Goal: Navigation & Orientation: Find specific page/section

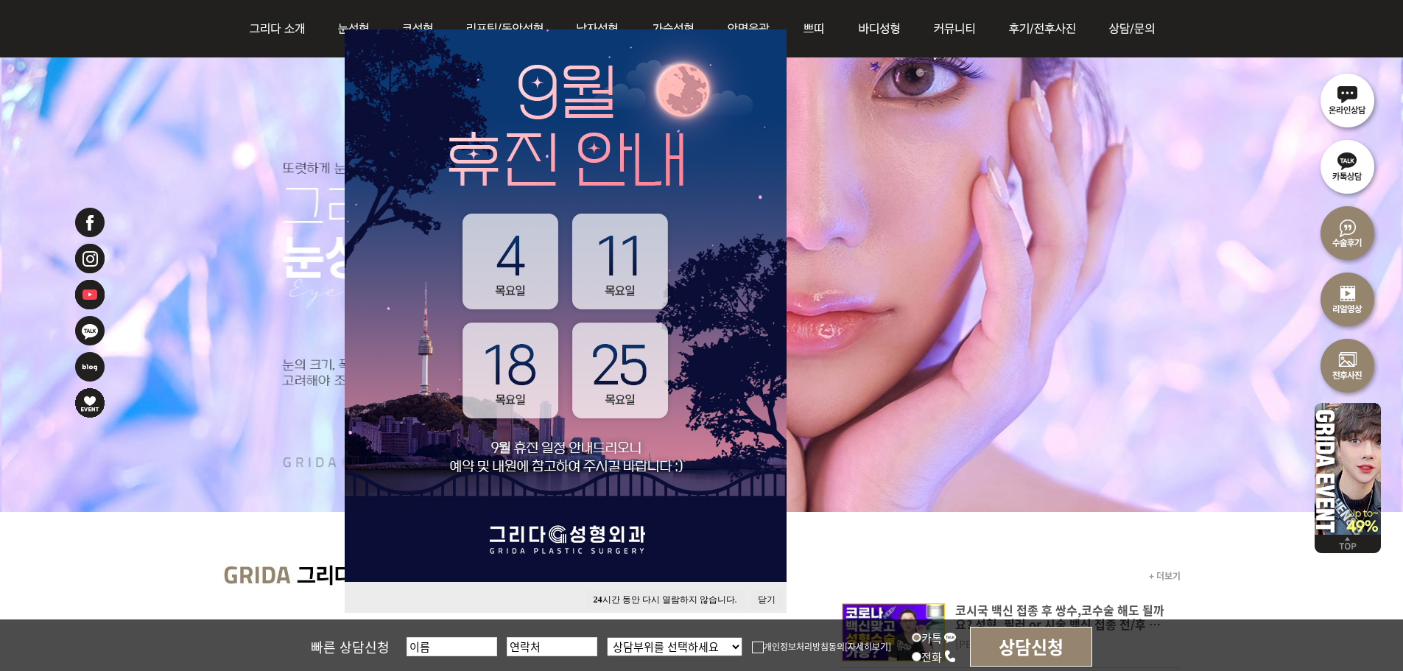
scroll to position [368, 0]
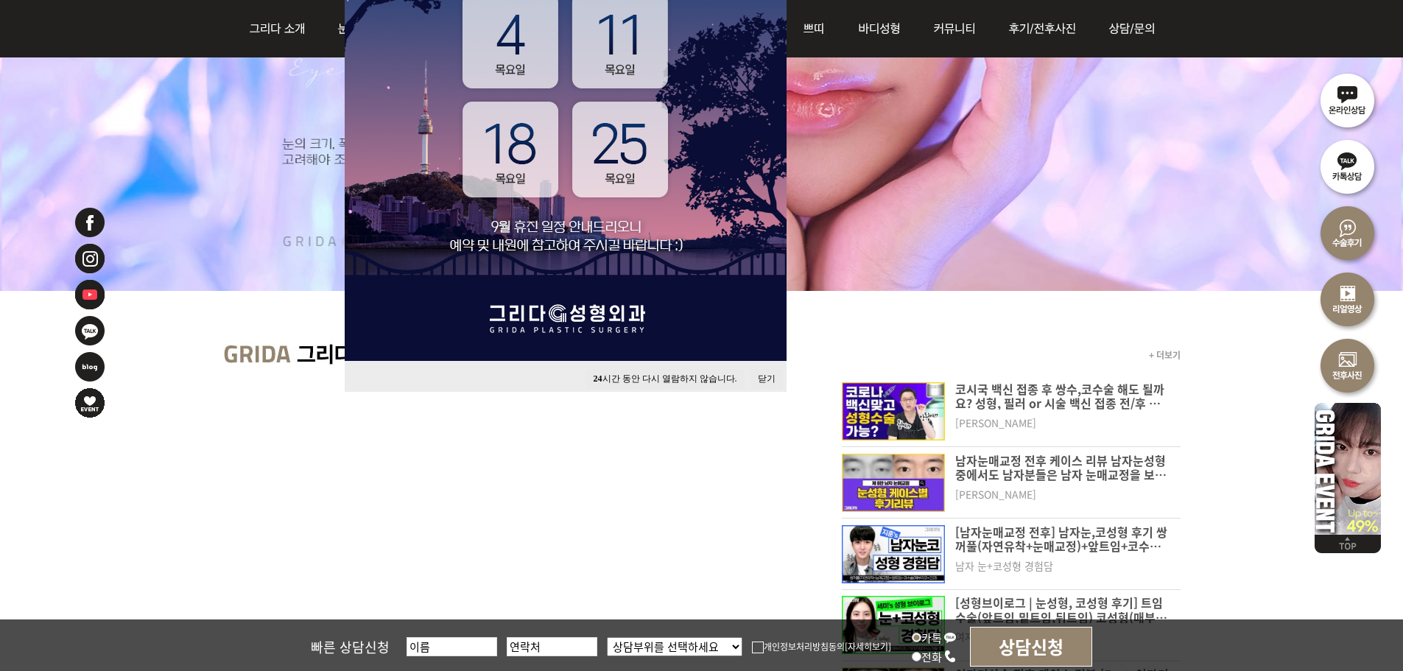
click at [662, 382] on button "24 시간 동안 다시 열람하지 않습니다." at bounding box center [665, 379] width 158 height 20
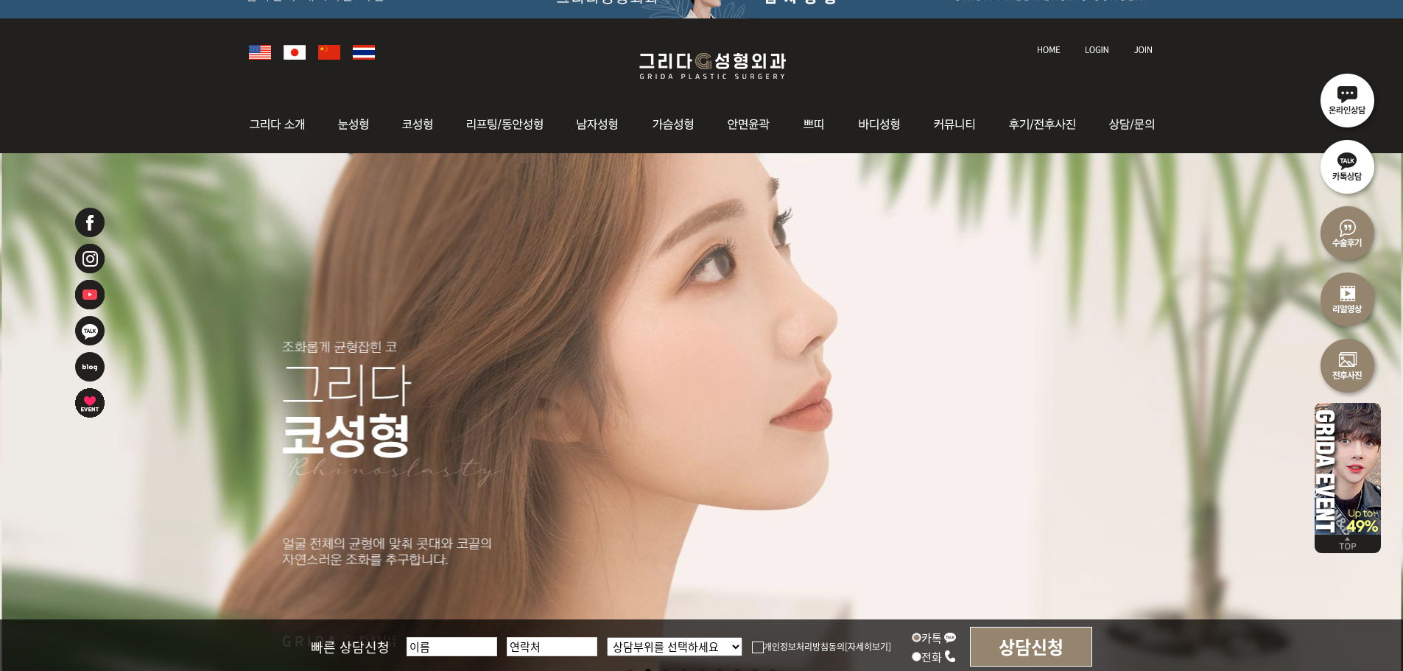
scroll to position [0, 0]
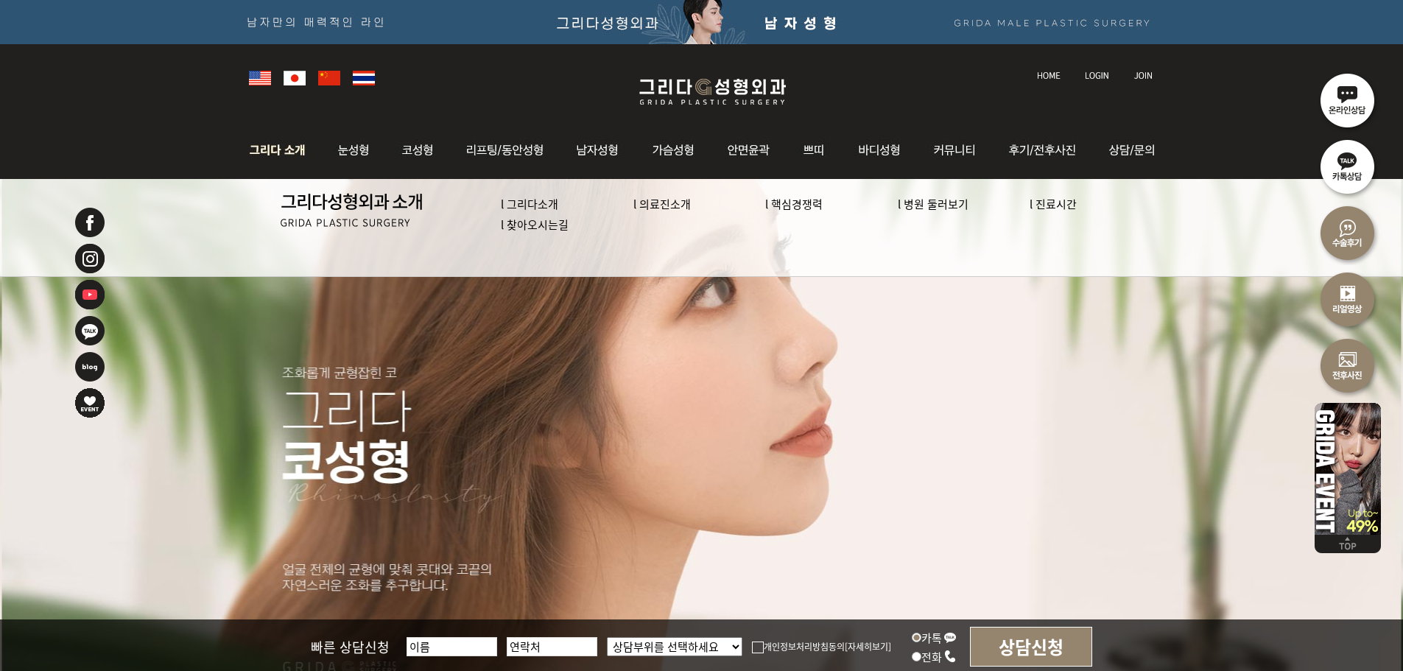
click at [673, 197] on link "l 의료진소개" at bounding box center [661, 203] width 57 height 15
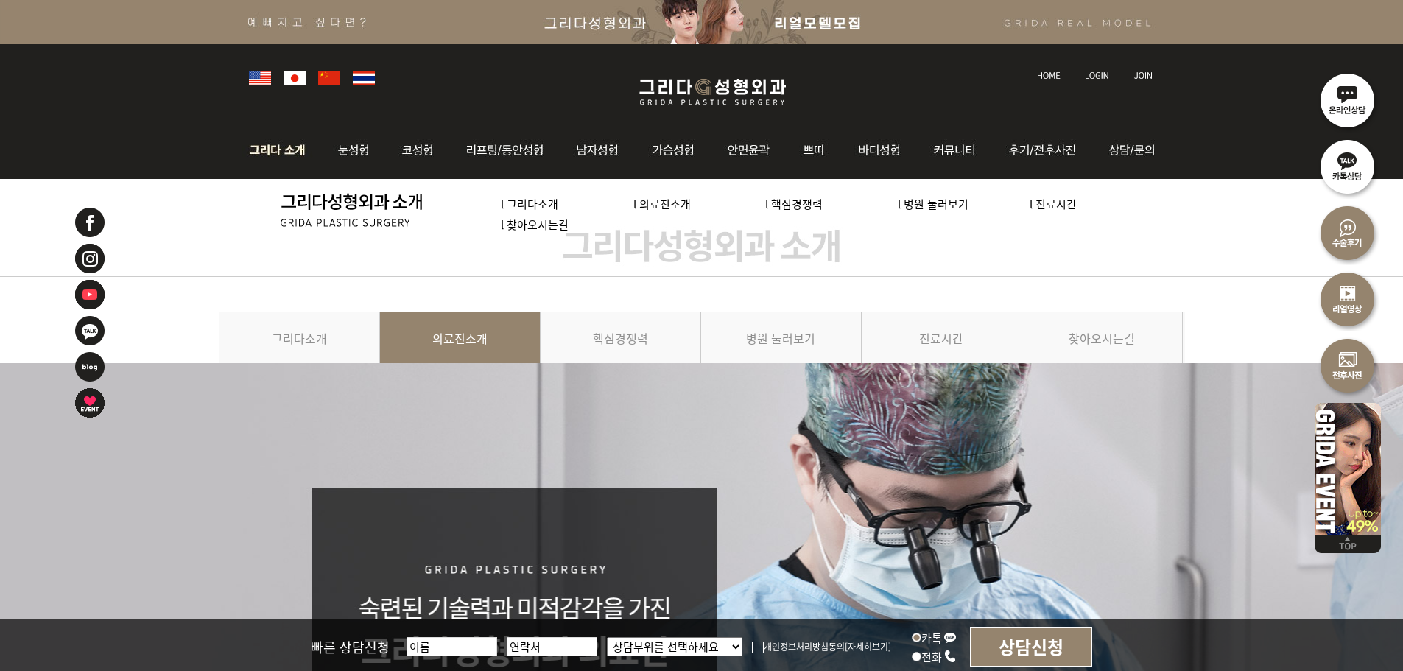
click at [945, 206] on link "l 병원 둘러보기" at bounding box center [933, 203] width 71 height 15
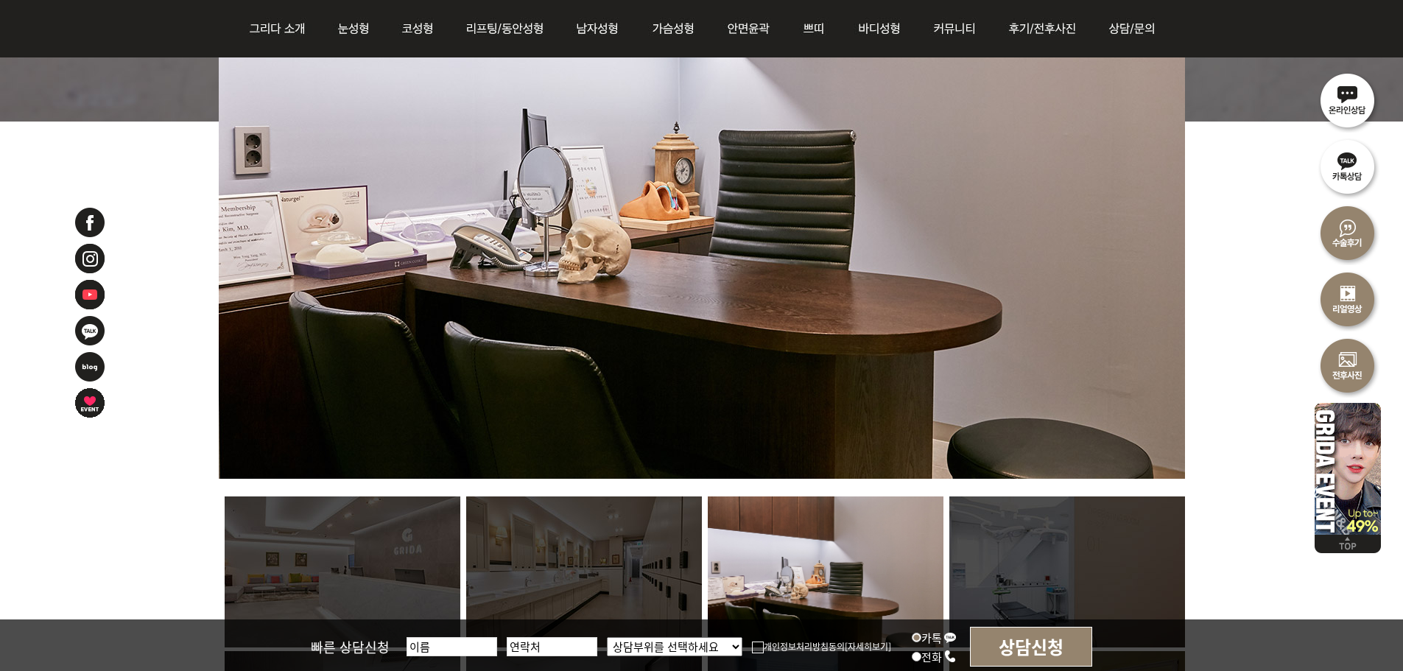
scroll to position [1031, 0]
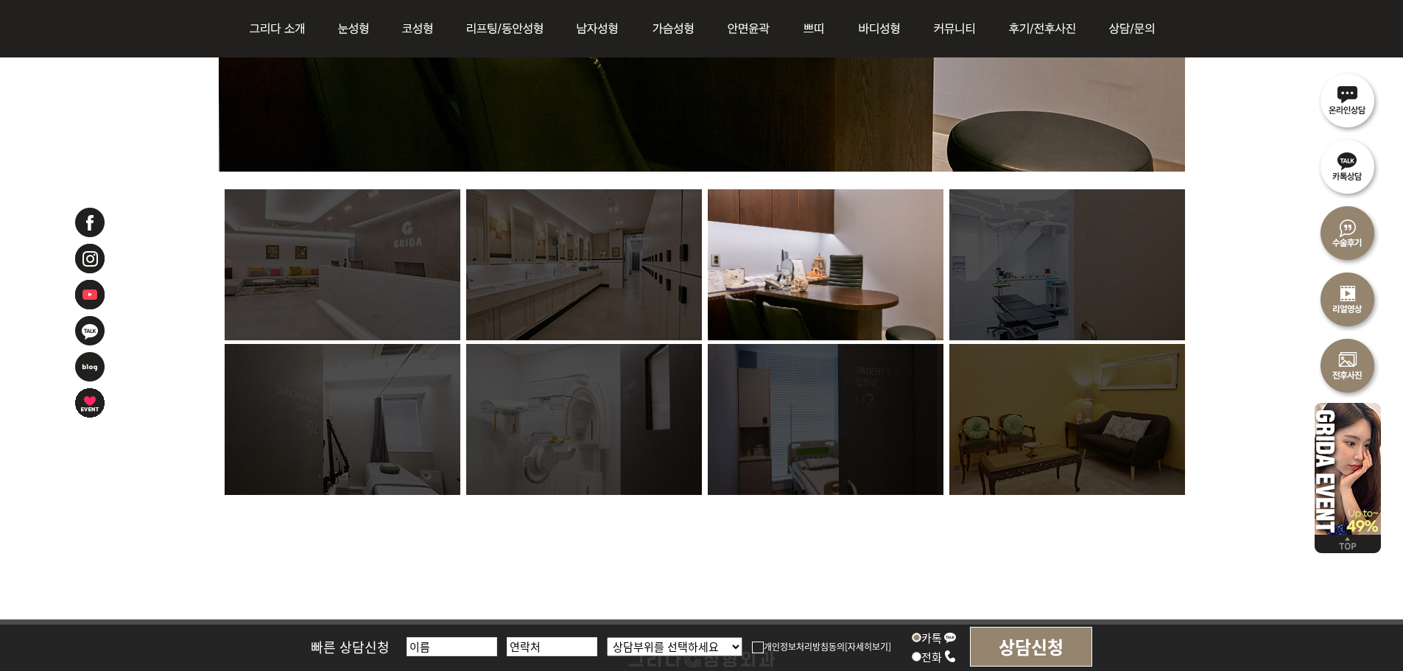
click at [583, 281] on img at bounding box center [584, 264] width 236 height 151
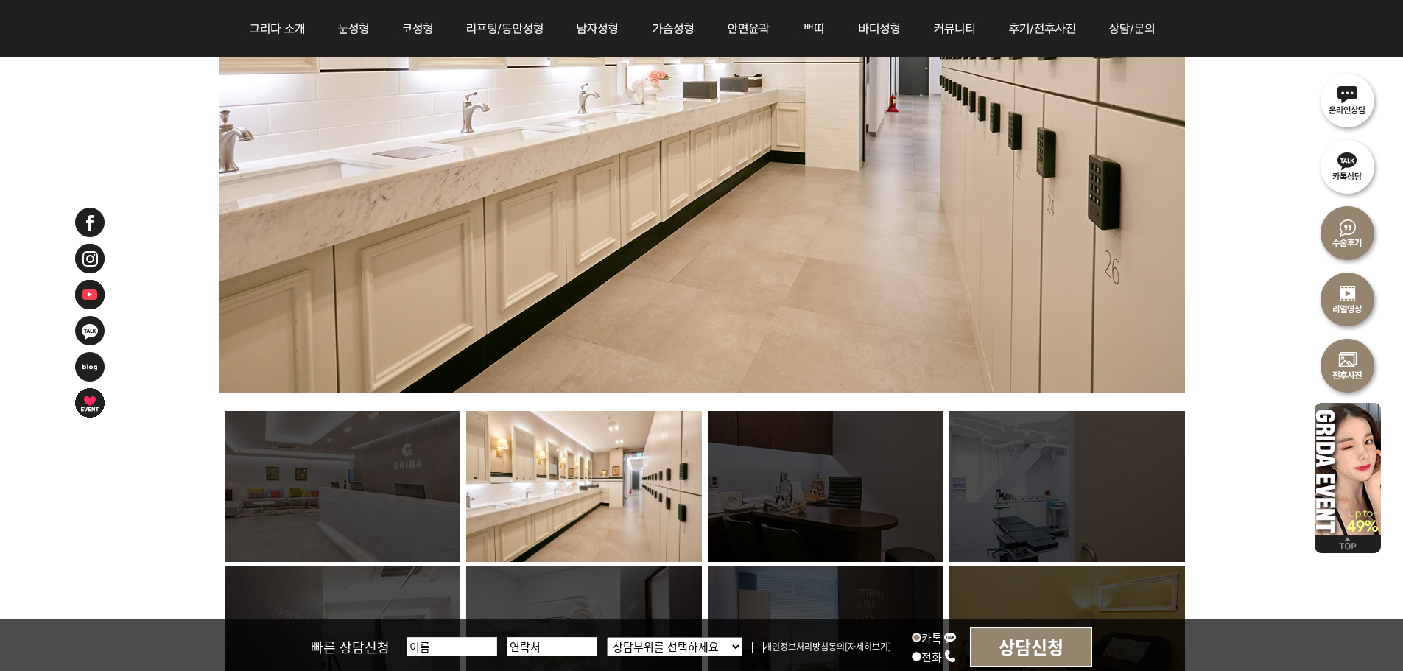
scroll to position [810, 0]
click at [354, 489] on img at bounding box center [343, 485] width 236 height 151
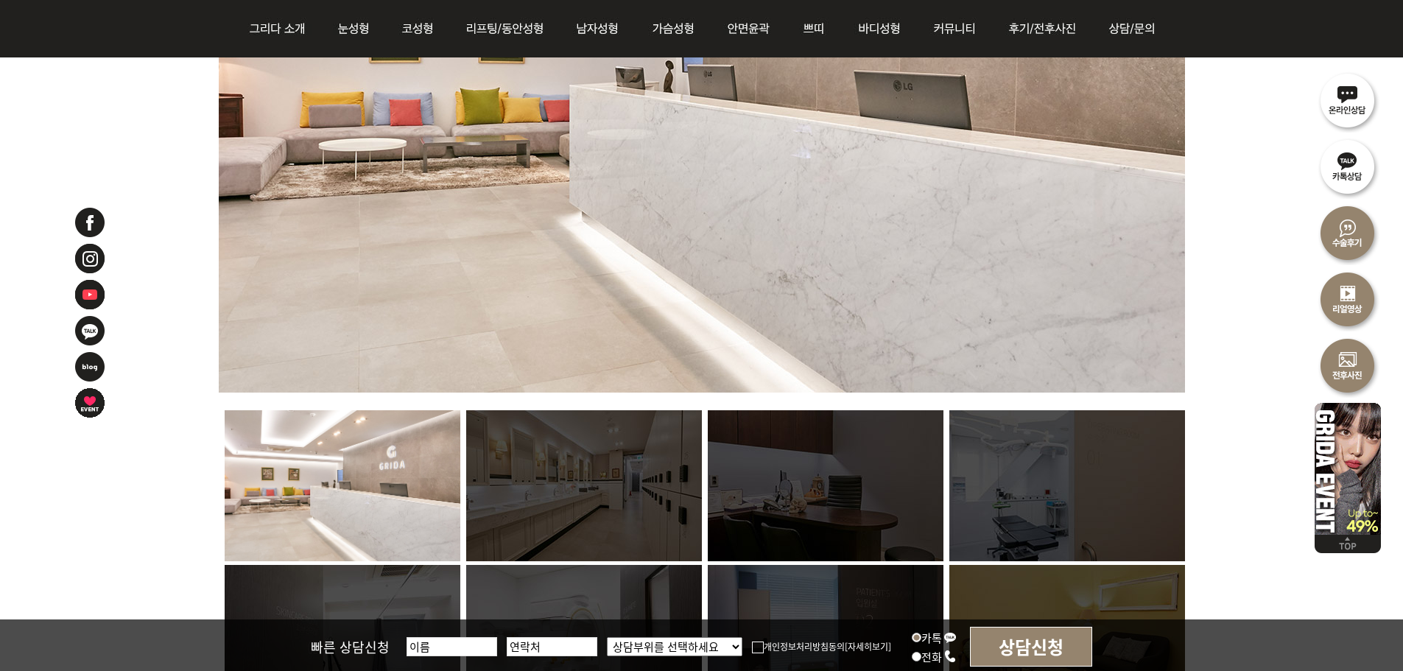
click at [589, 482] on img at bounding box center [584, 485] width 236 height 151
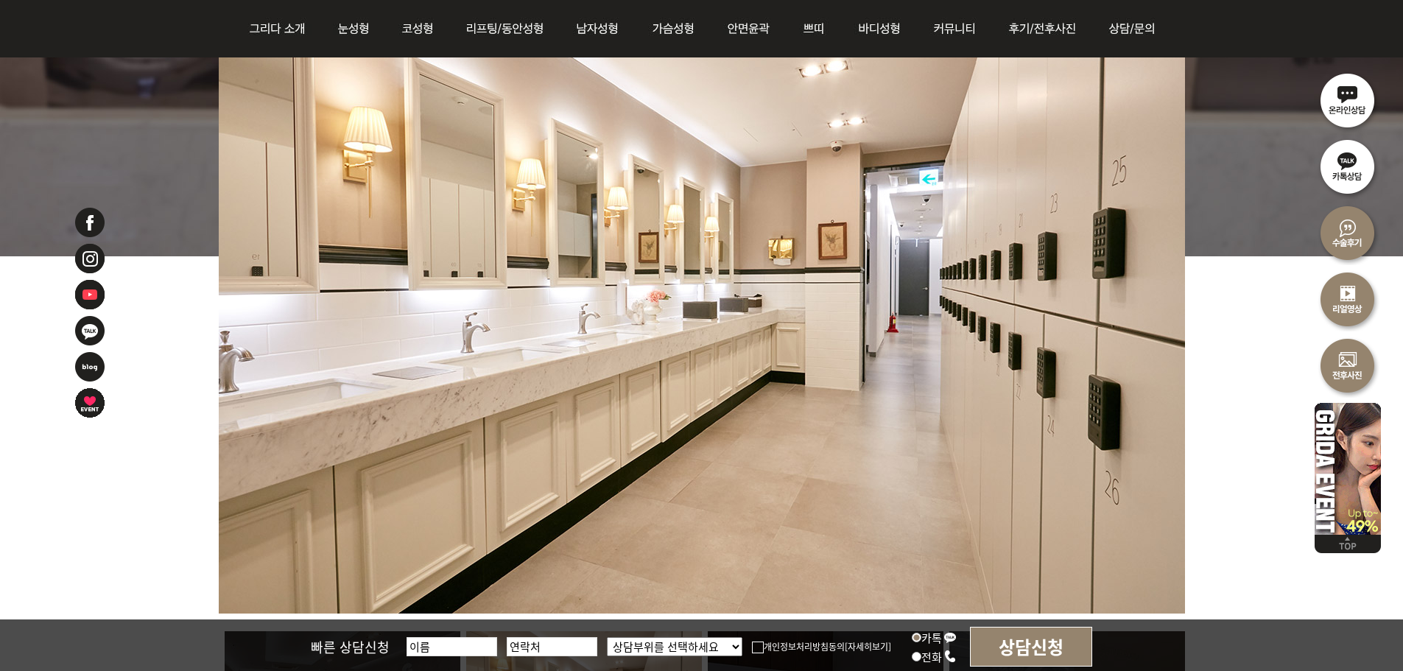
scroll to position [884, 0]
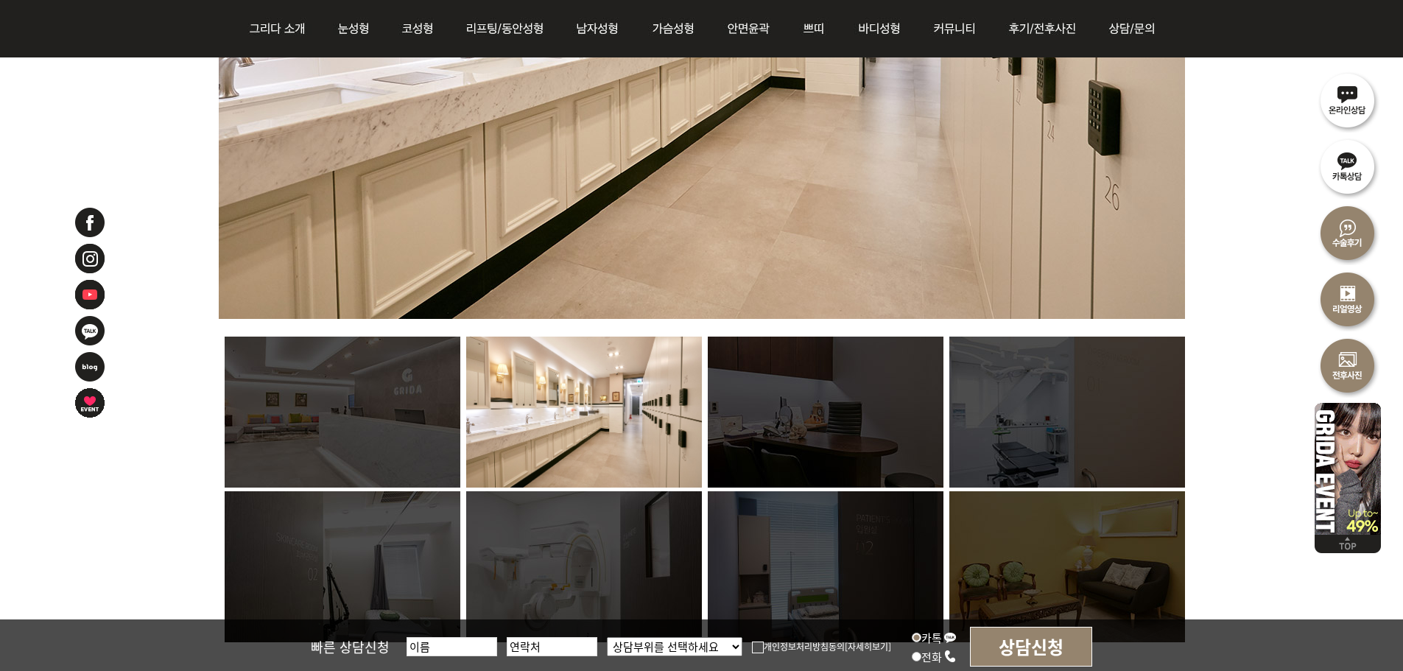
click at [793, 413] on img at bounding box center [826, 412] width 236 height 151
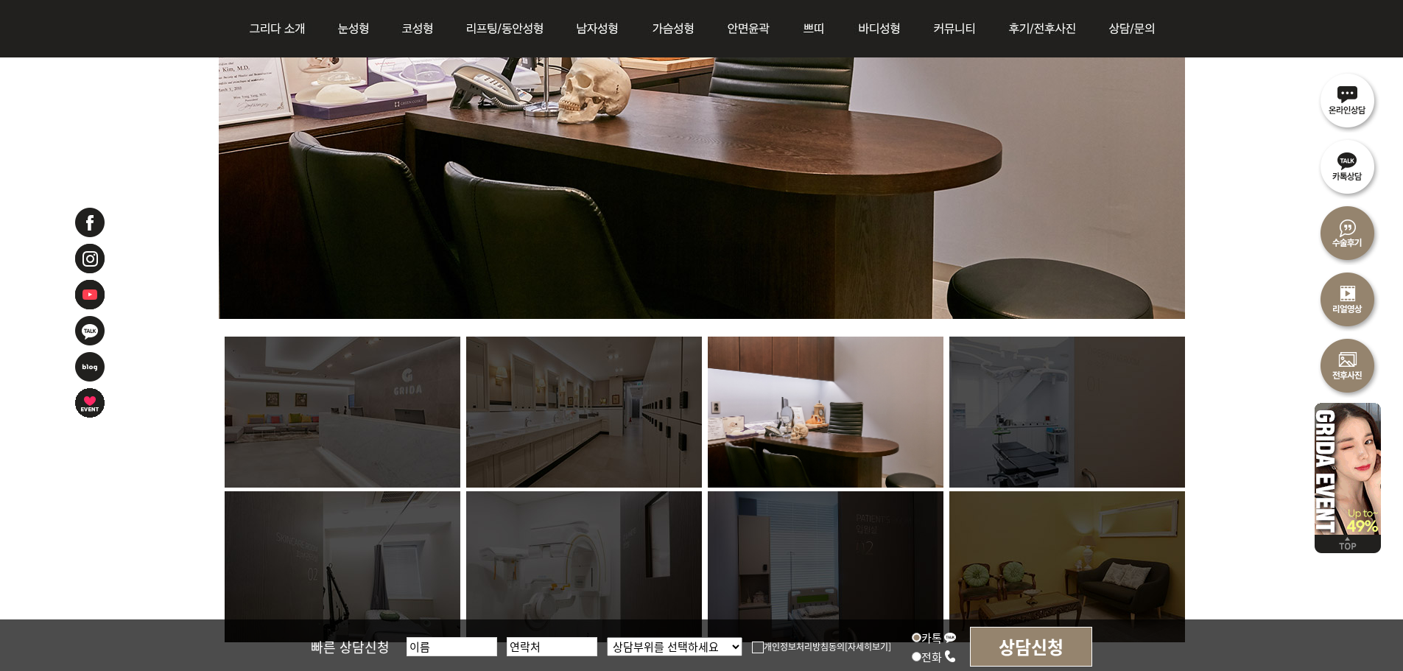
click at [593, 407] on img at bounding box center [584, 412] width 236 height 151
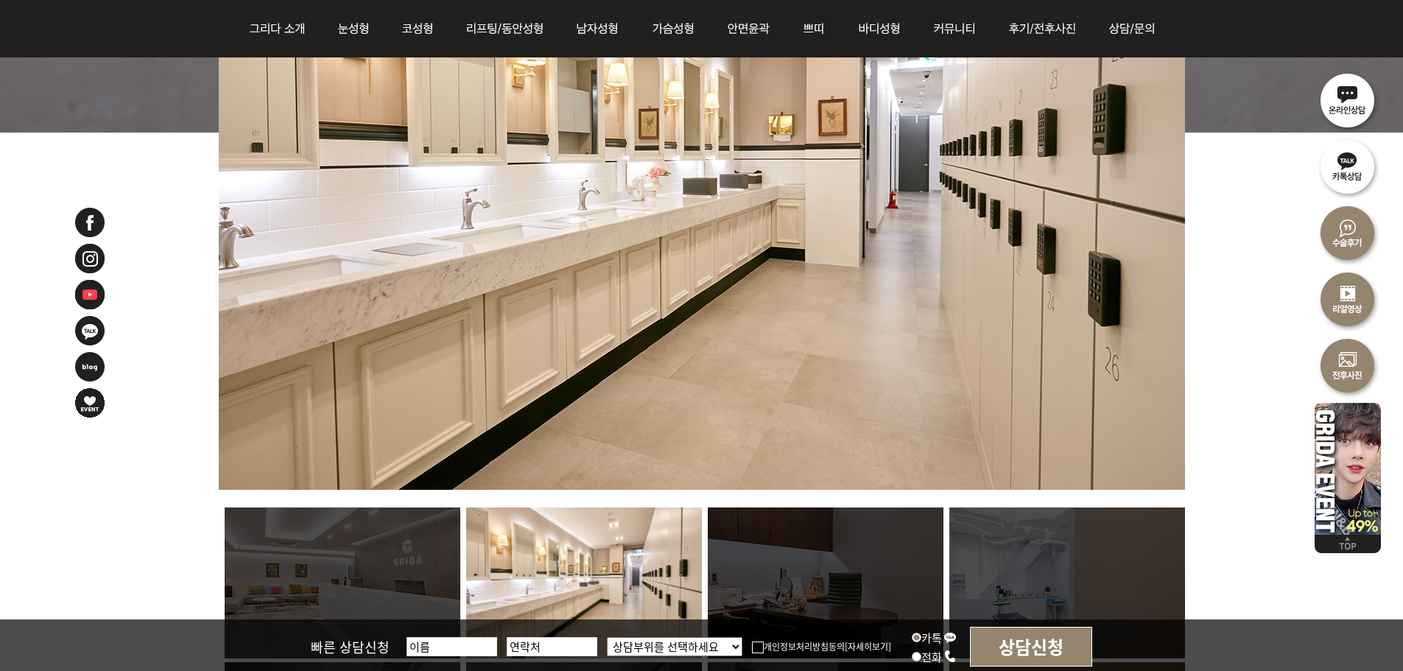
scroll to position [958, 0]
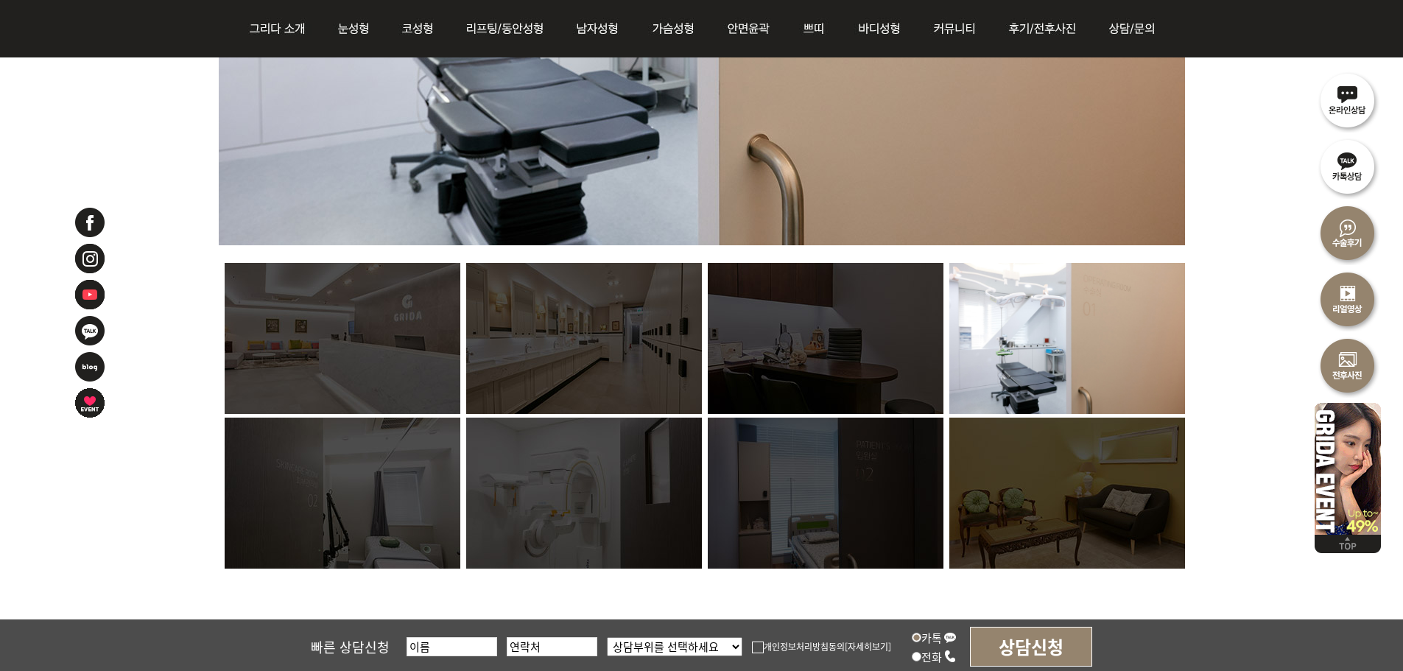
click at [1092, 449] on img at bounding box center [1067, 493] width 236 height 151
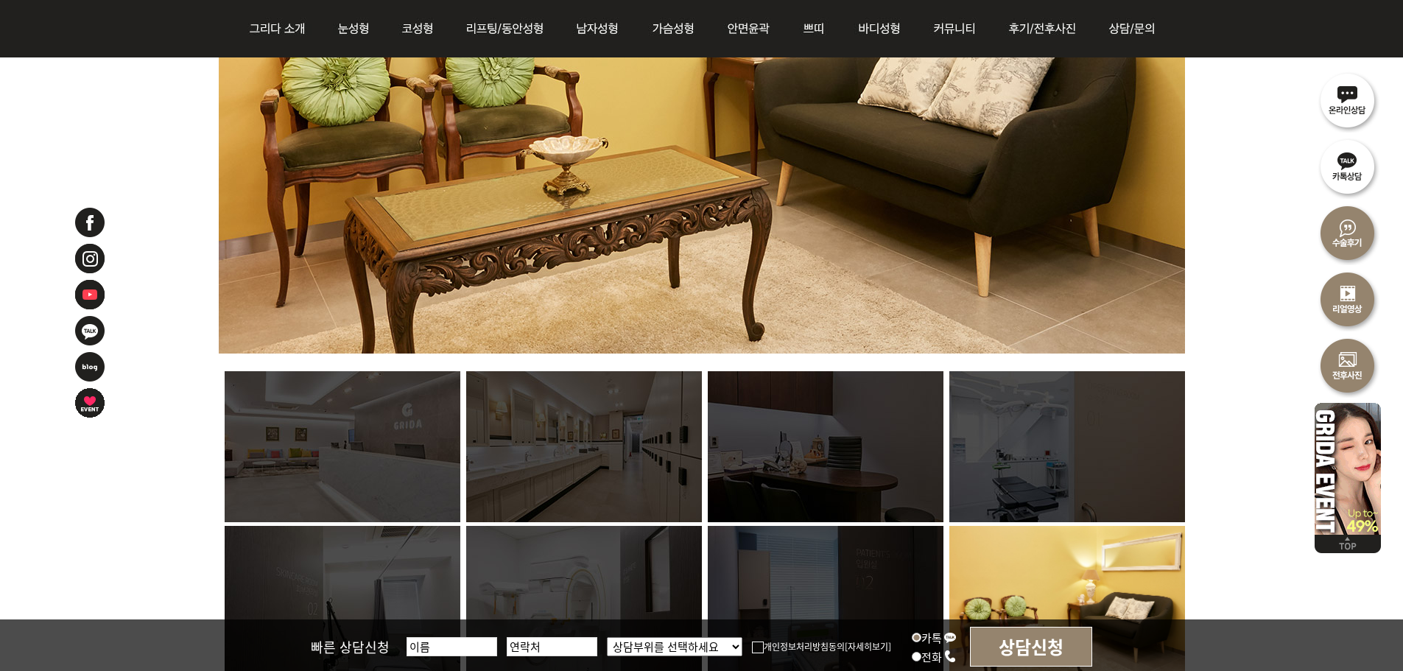
scroll to position [737, 0]
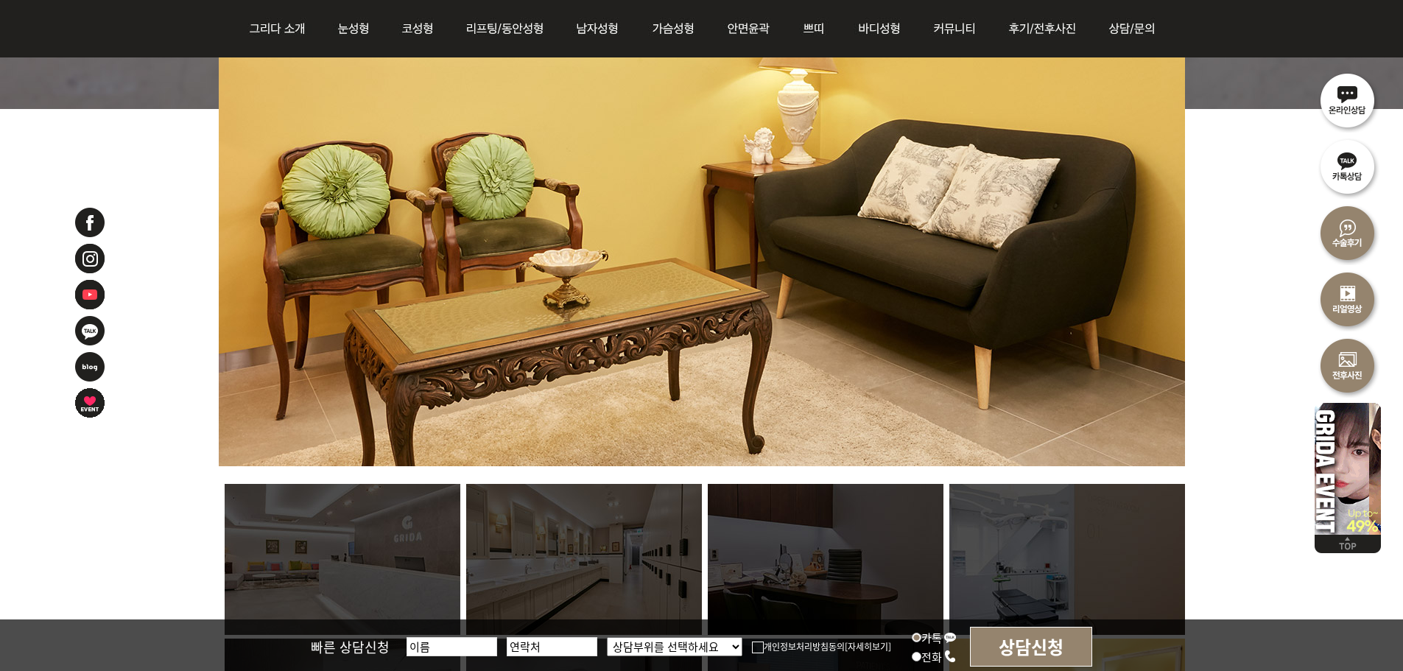
click at [821, 508] on img at bounding box center [826, 559] width 236 height 151
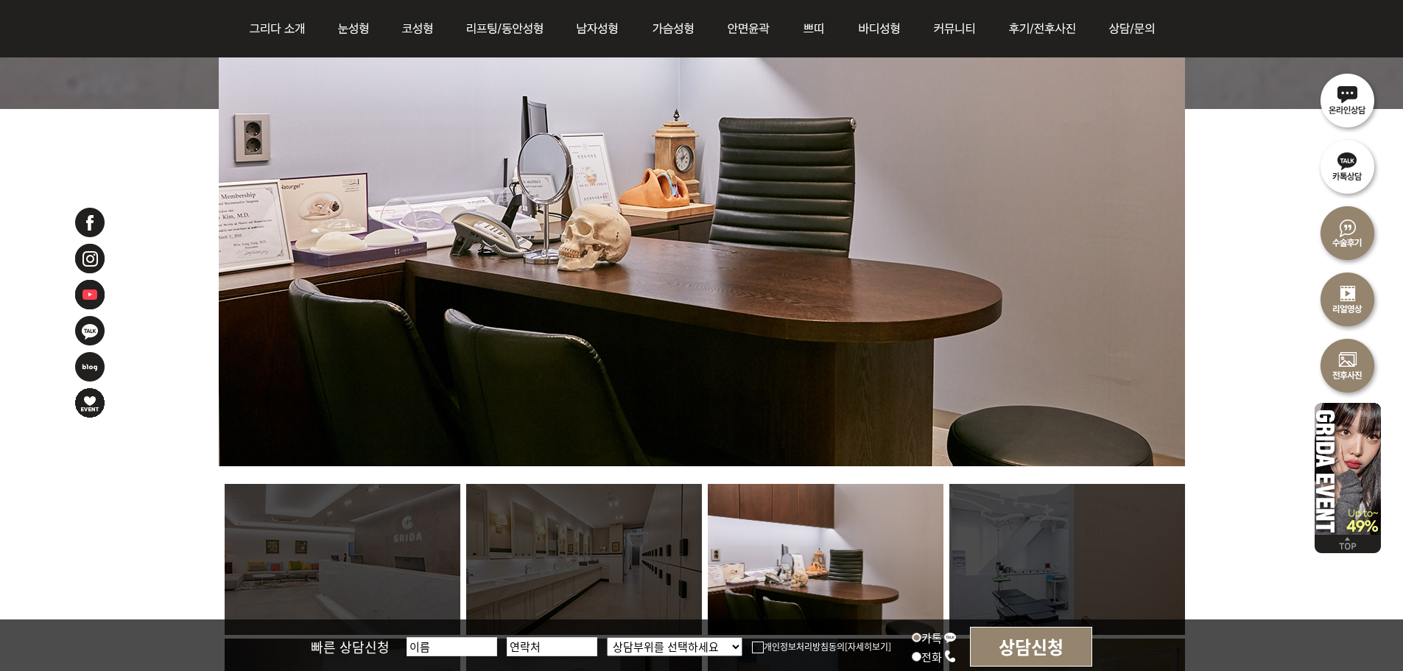
click at [1045, 533] on img at bounding box center [1067, 559] width 236 height 151
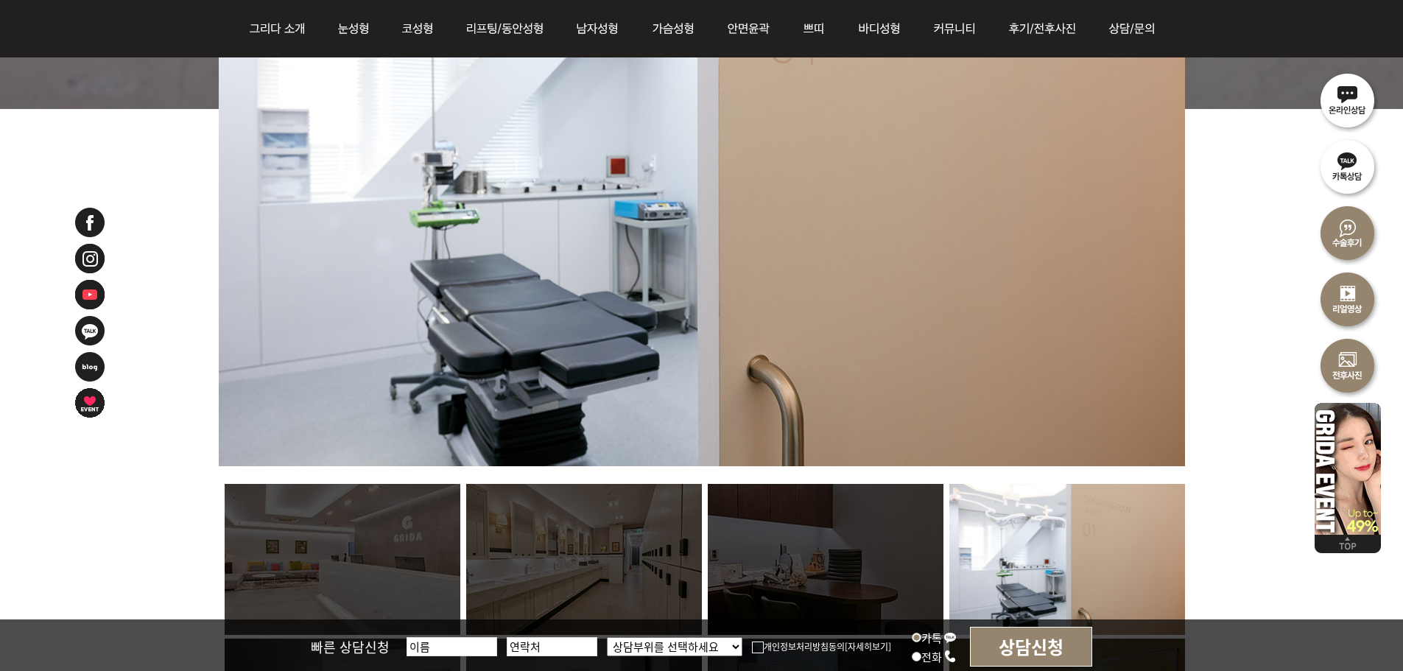
click at [639, 541] on img at bounding box center [584, 559] width 236 height 151
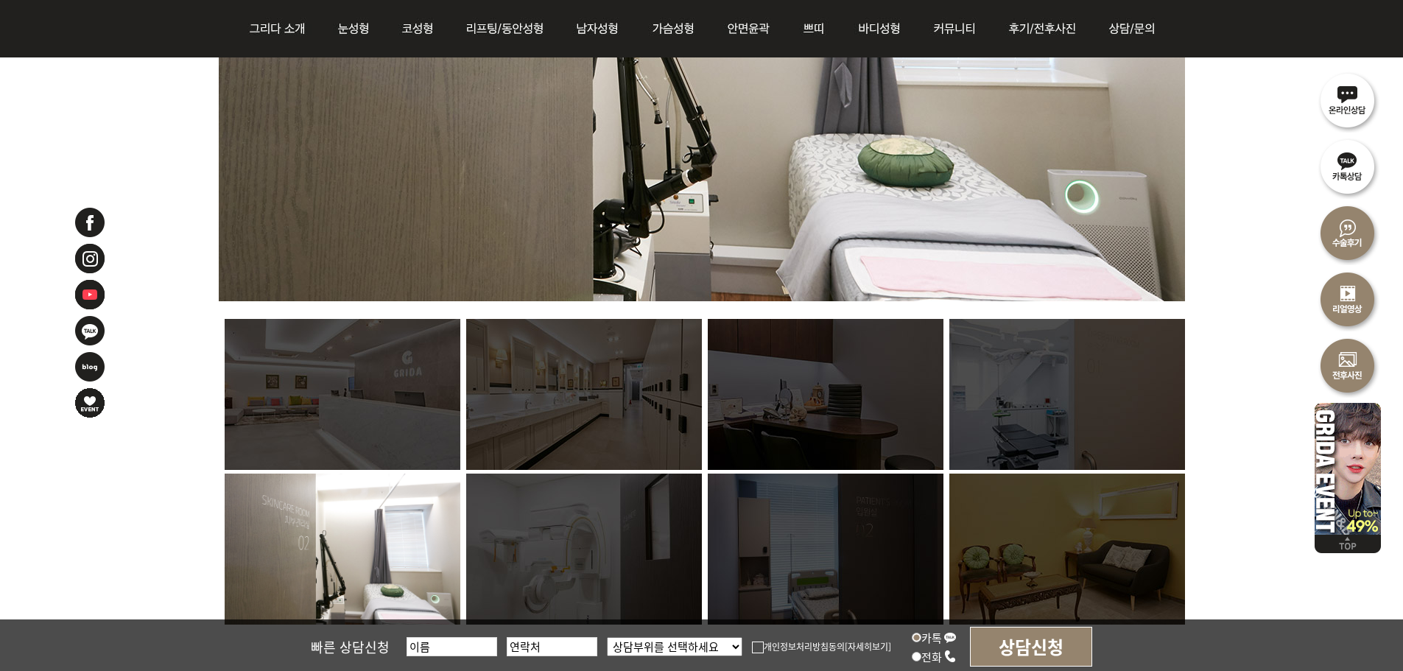
scroll to position [1031, 0]
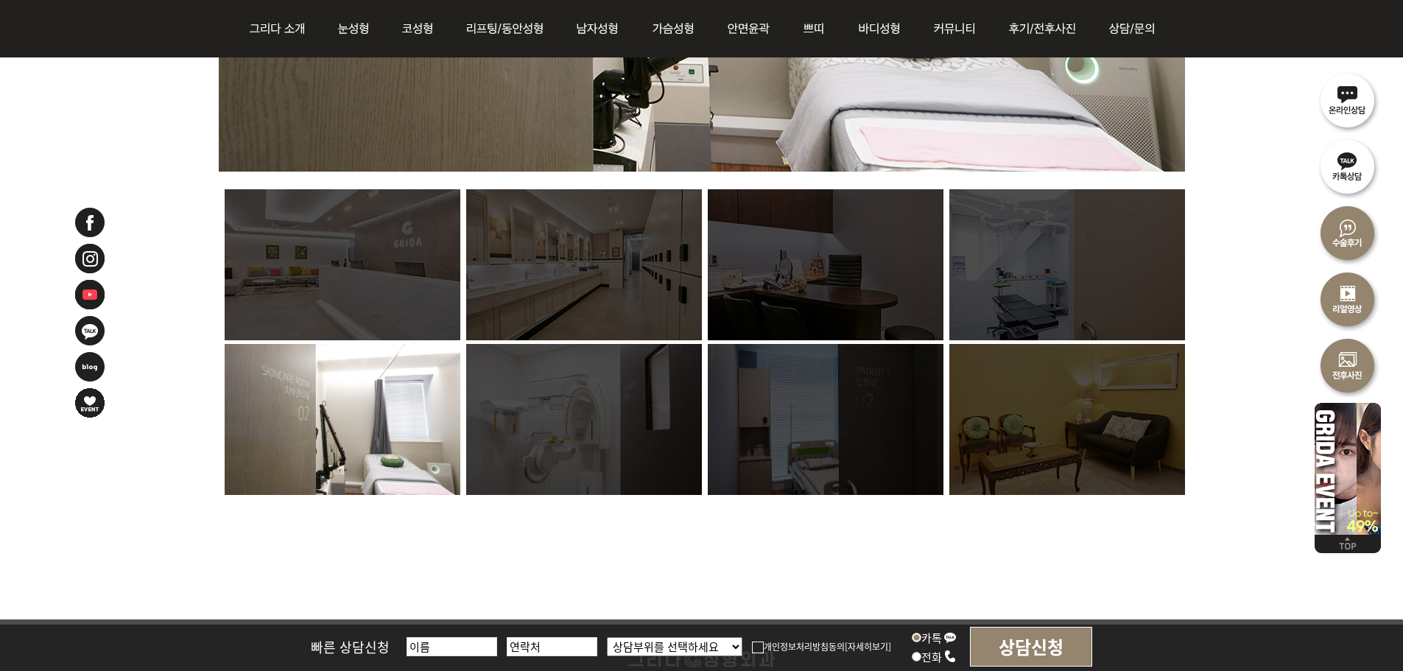
click at [598, 424] on img at bounding box center [584, 419] width 236 height 151
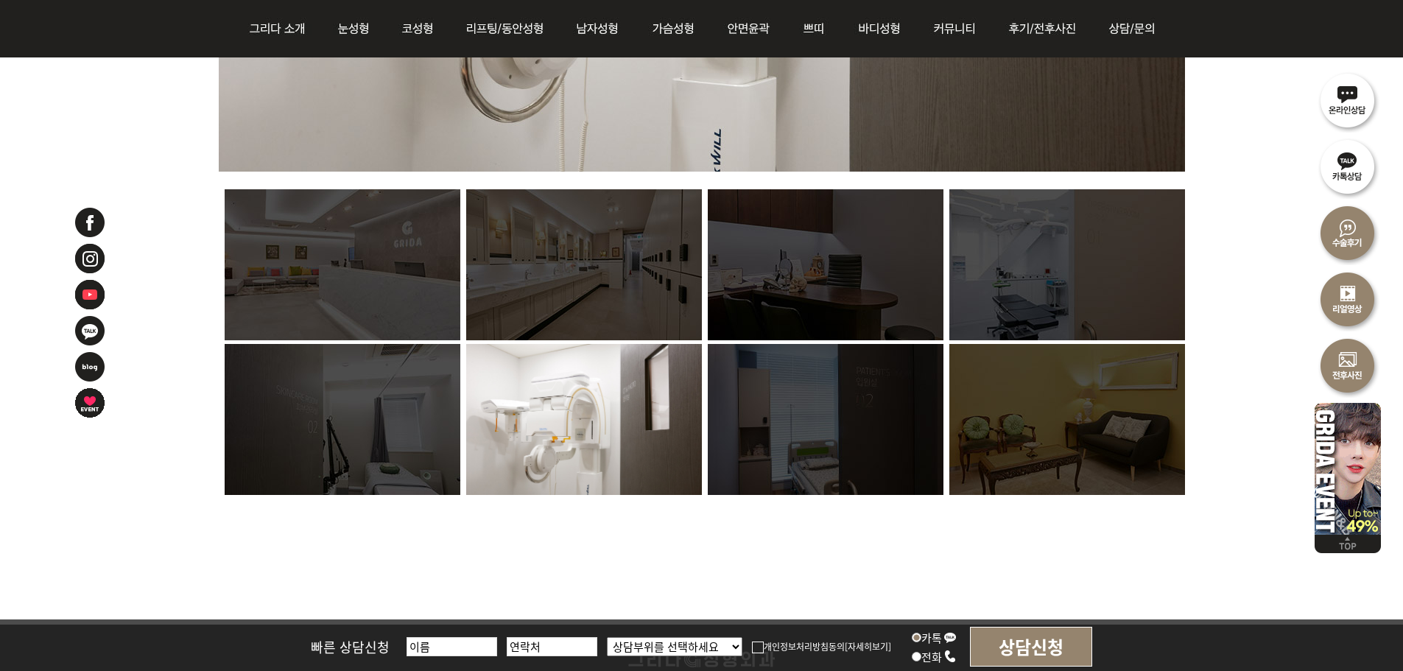
click at [599, 292] on img at bounding box center [584, 264] width 236 height 151
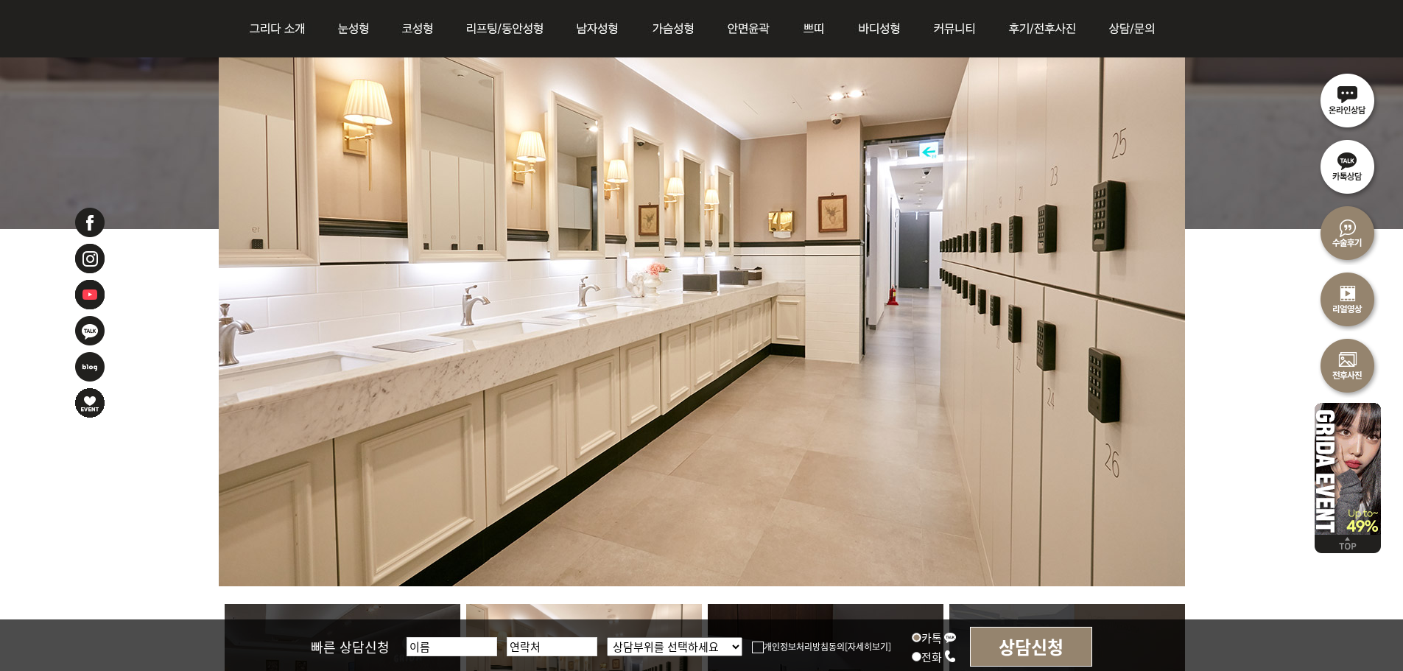
scroll to position [810, 0]
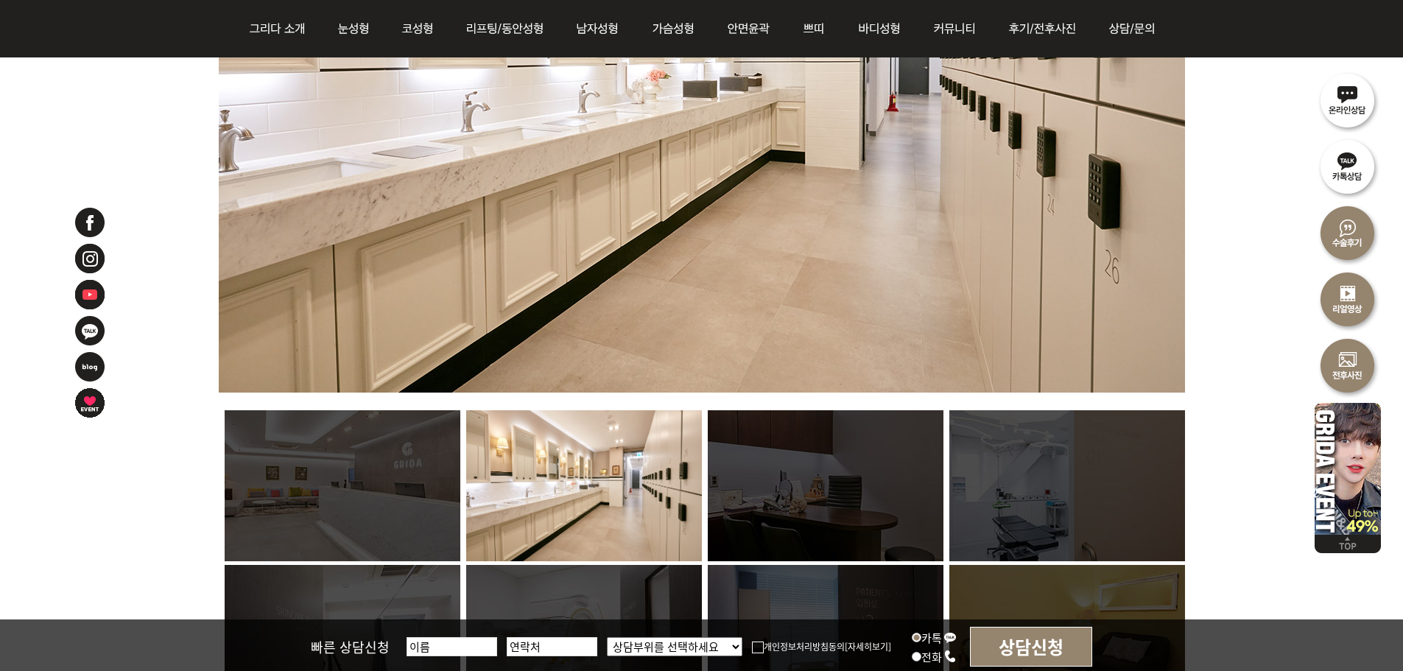
click at [345, 493] on img at bounding box center [343, 485] width 236 height 151
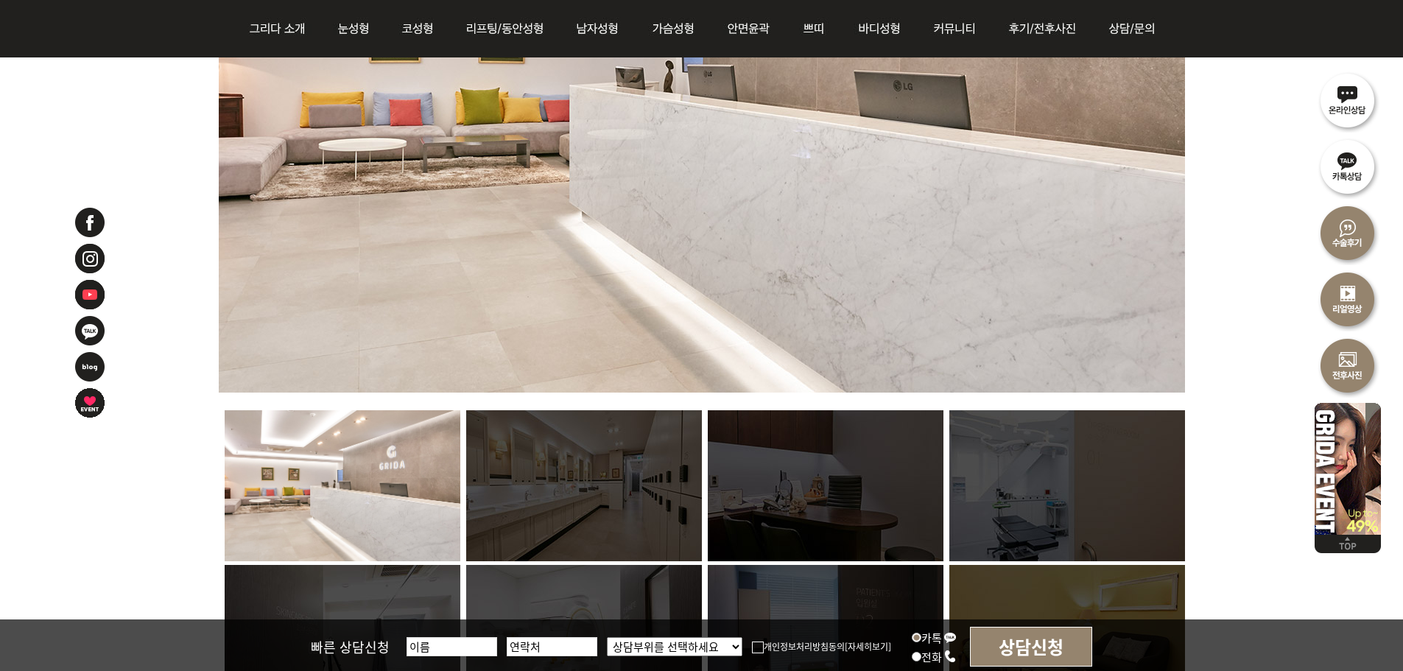
click at [604, 478] on img at bounding box center [584, 485] width 236 height 151
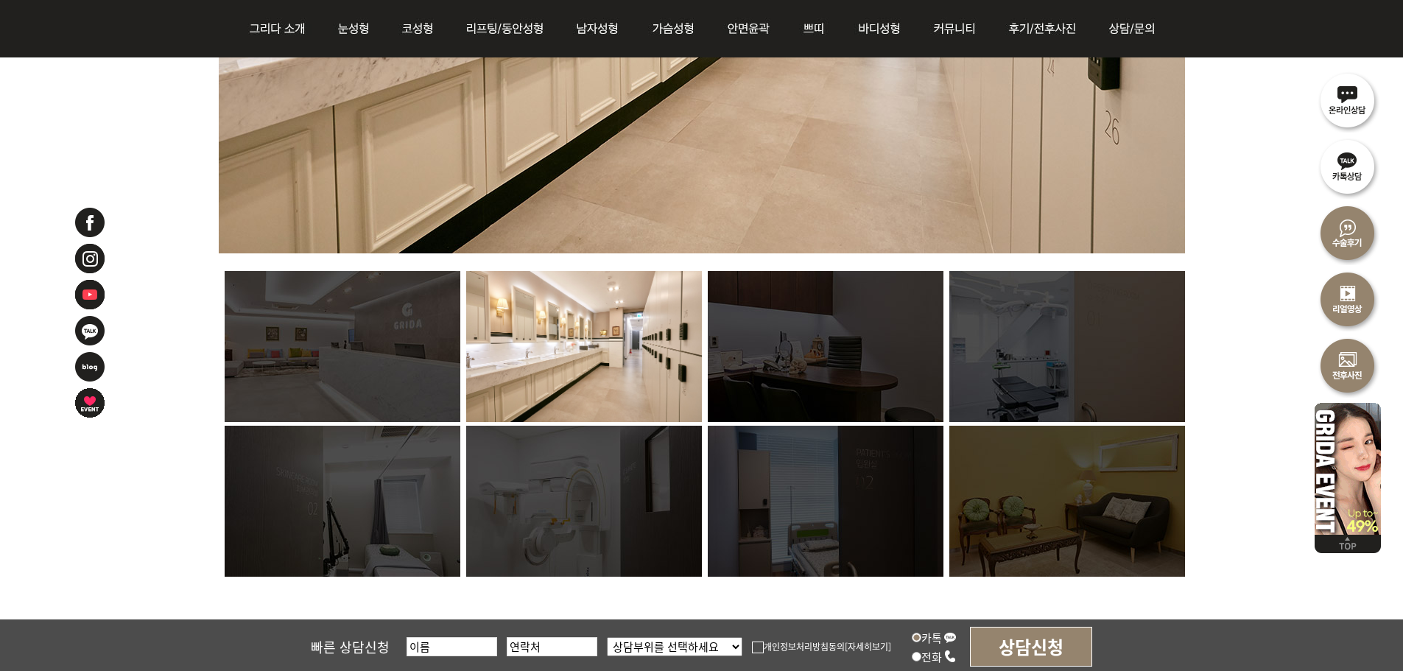
scroll to position [958, 0]
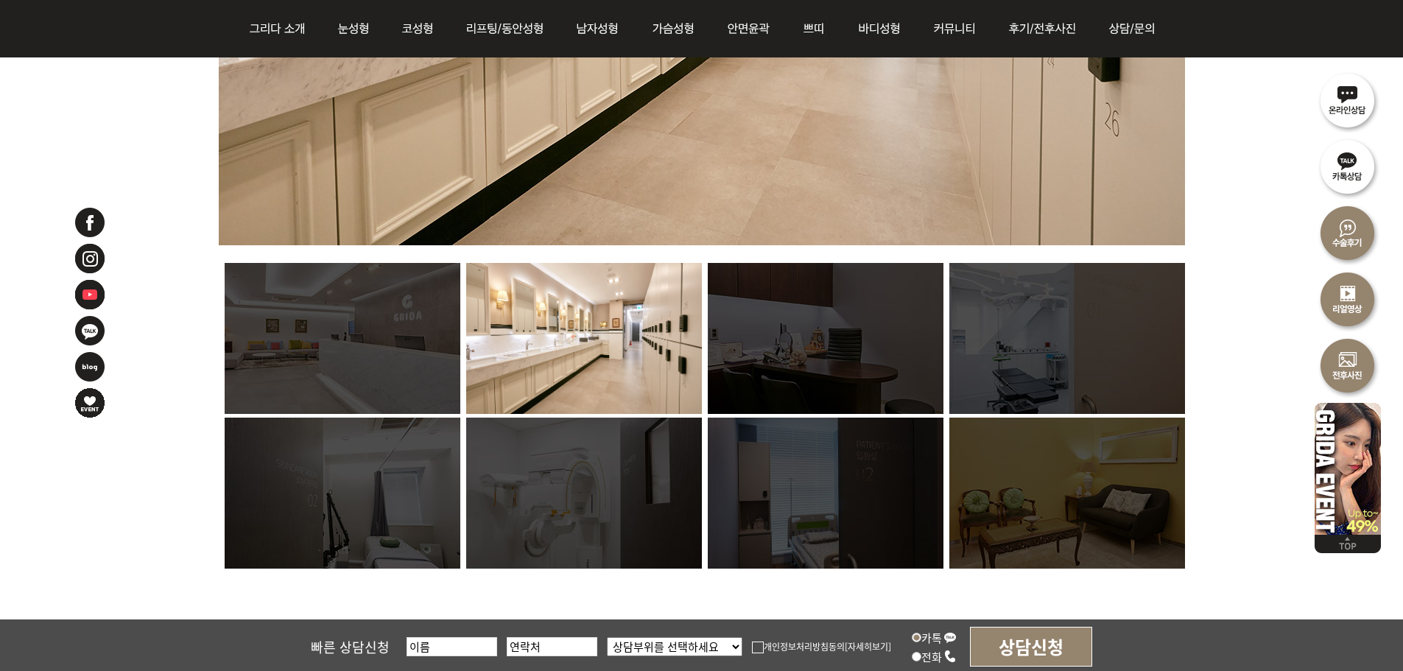
click at [1040, 513] on img at bounding box center [1067, 493] width 236 height 151
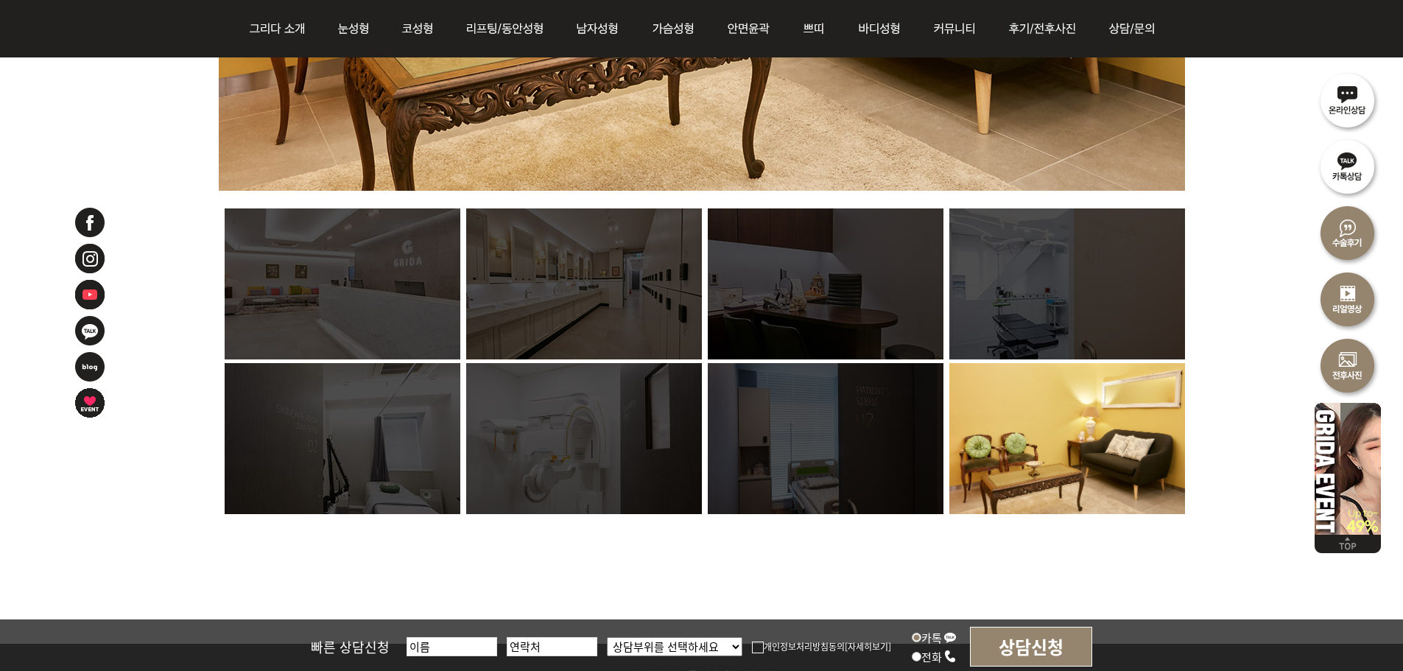
scroll to position [1265, 0]
